Goal: Navigation & Orientation: Find specific page/section

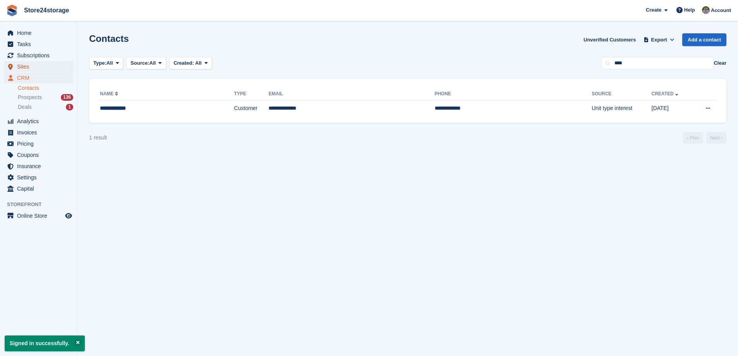
click at [36, 66] on span "Sites" at bounding box center [40, 66] width 46 height 11
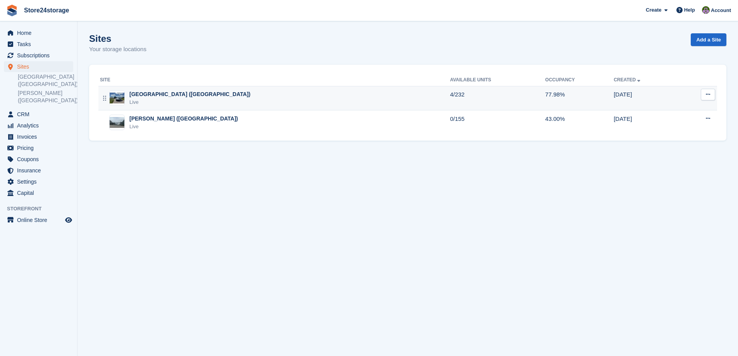
click at [175, 91] on div "[GEOGRAPHIC_DATA] ([GEOGRAPHIC_DATA])" at bounding box center [189, 94] width 121 height 8
